Goal: Information Seeking & Learning: Learn about a topic

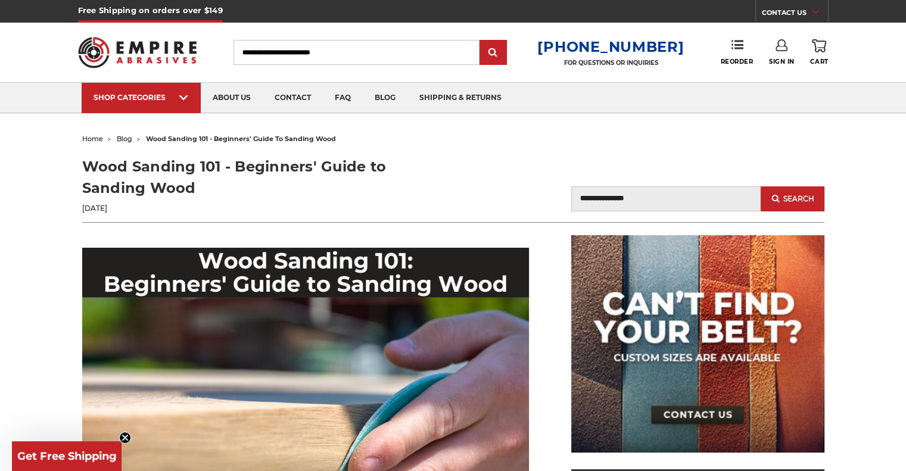
scroll to position [60, 0]
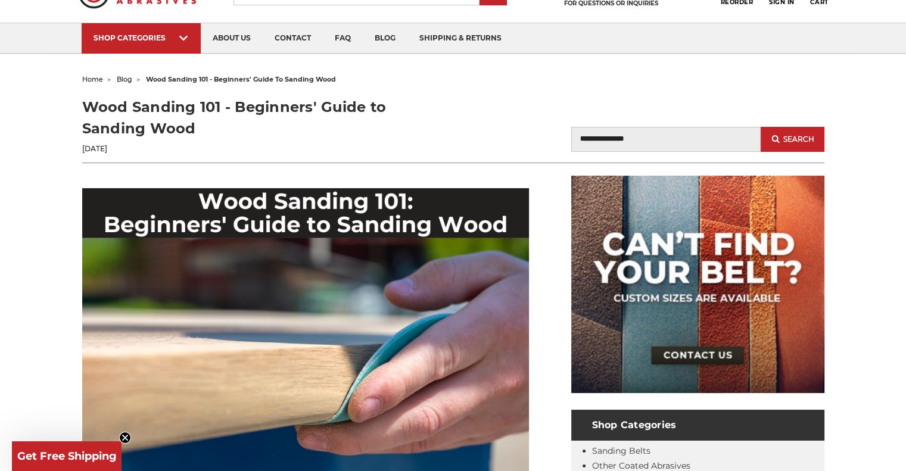
drag, startPoint x: 84, startPoint y: 107, endPoint x: 183, endPoint y: 129, distance: 102.0
click at [183, 129] on h1 "Wood Sanding 101 - Beginners' Guide to Sanding Wood" at bounding box center [267, 117] width 371 height 43
copy h1 "Wood Sanding 101 - Beginners' Guide to Sanding Wood"
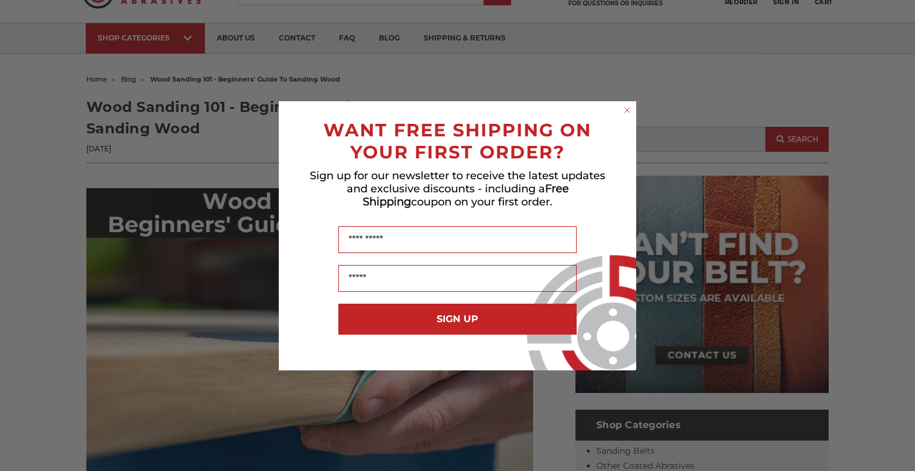
click at [627, 105] on circle "Close dialog" at bounding box center [627, 109] width 11 height 11
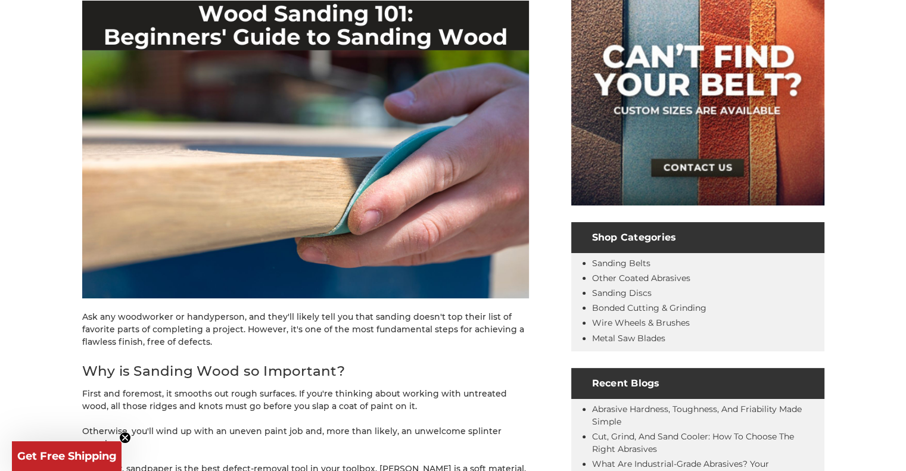
scroll to position [128, 0]
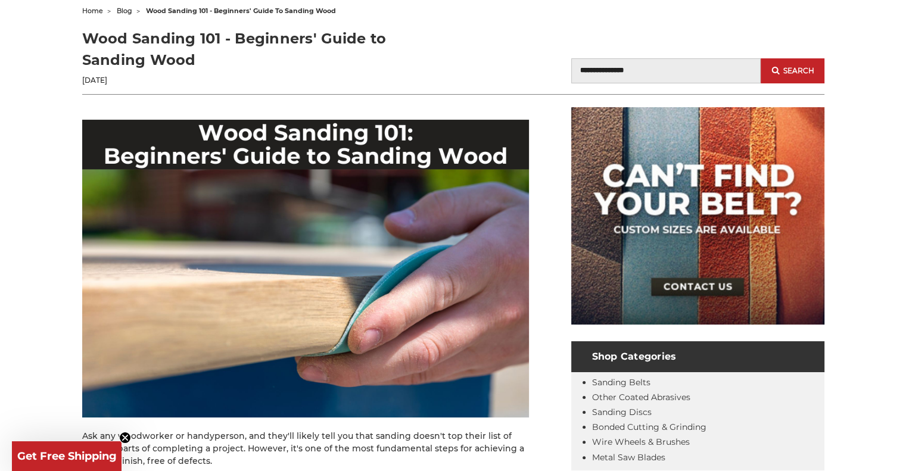
drag, startPoint x: 85, startPoint y: 80, endPoint x: 117, endPoint y: 83, distance: 32.8
click at [104, 83] on p "[DATE]" at bounding box center [267, 80] width 371 height 11
drag, startPoint x: 126, startPoint y: 80, endPoint x: 77, endPoint y: 79, distance: 48.9
copy p "[DATE]"
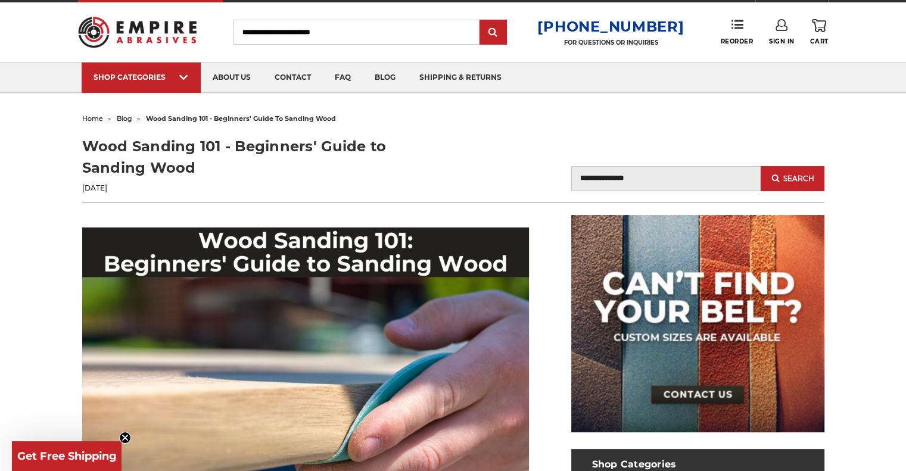
scroll to position [52, 0]
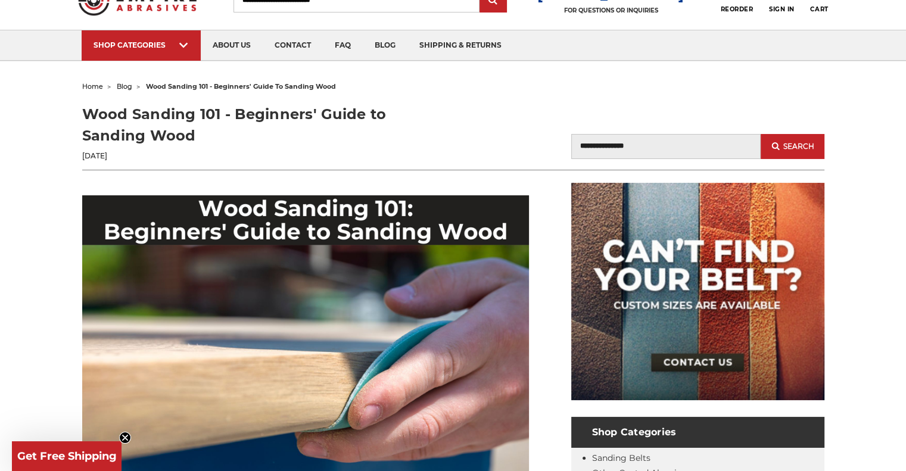
drag, startPoint x: 912, startPoint y: 24, endPoint x: 468, endPoint y: 135, distance: 458.0
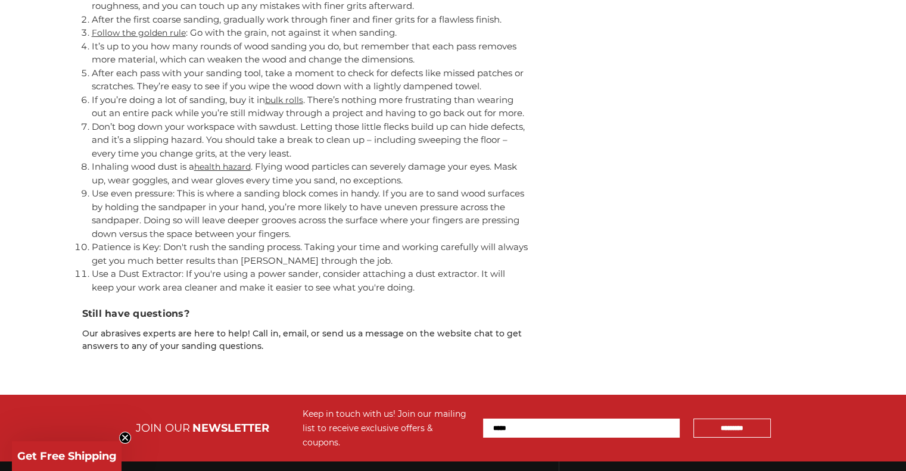
scroll to position [3931, 0]
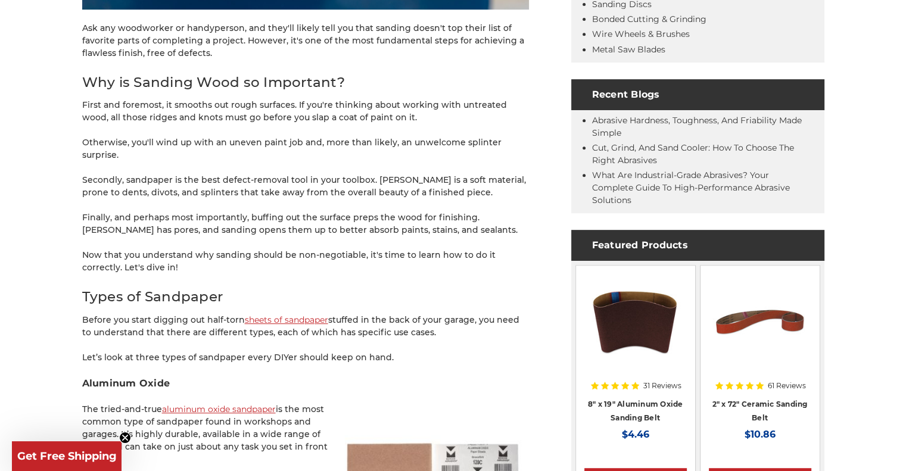
scroll to position [60, 0]
